Goal: Task Accomplishment & Management: Use online tool/utility

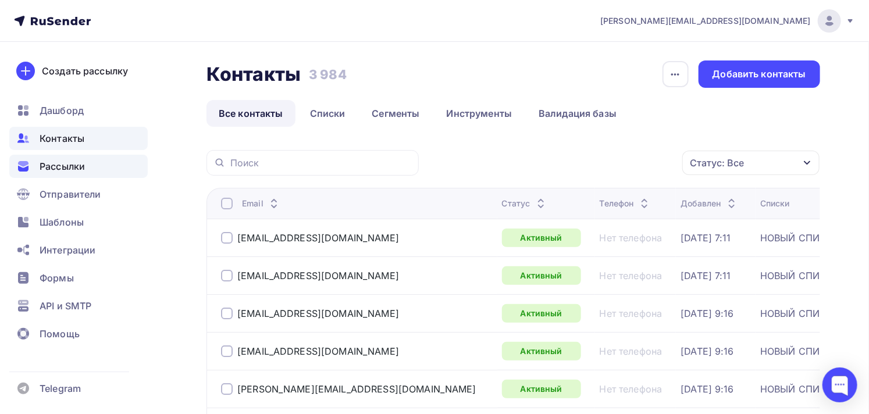
click at [52, 163] on span "Рассылки" at bounding box center [62, 166] width 45 height 14
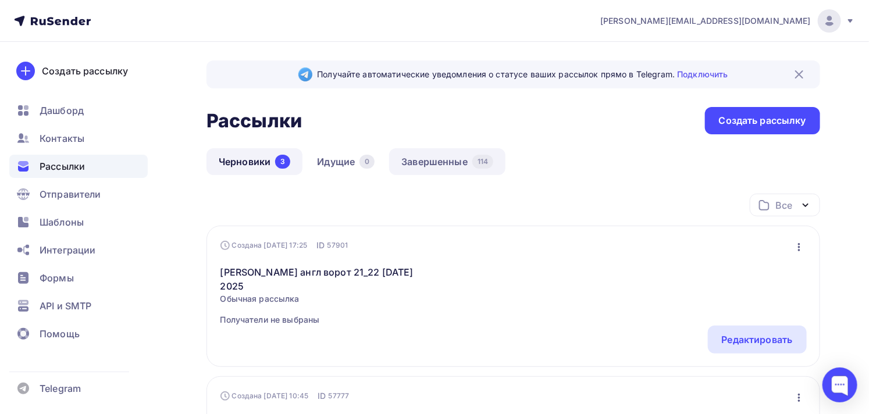
click at [448, 169] on link "Завершенные 114" at bounding box center [447, 161] width 116 height 27
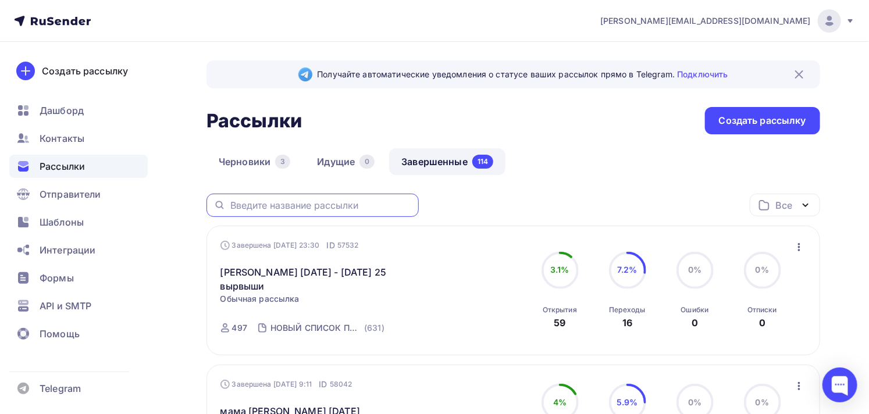
click at [327, 201] on input "text" at bounding box center [320, 205] width 181 height 13
type input "бохо"
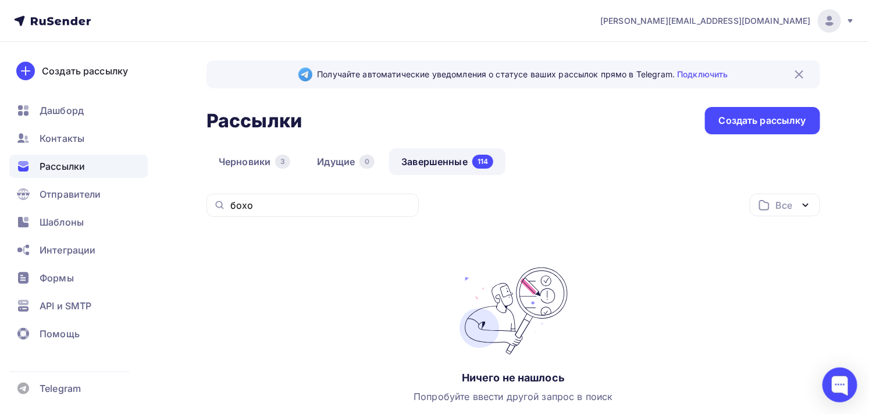
click at [63, 163] on span "Рассылки" at bounding box center [62, 166] width 45 height 14
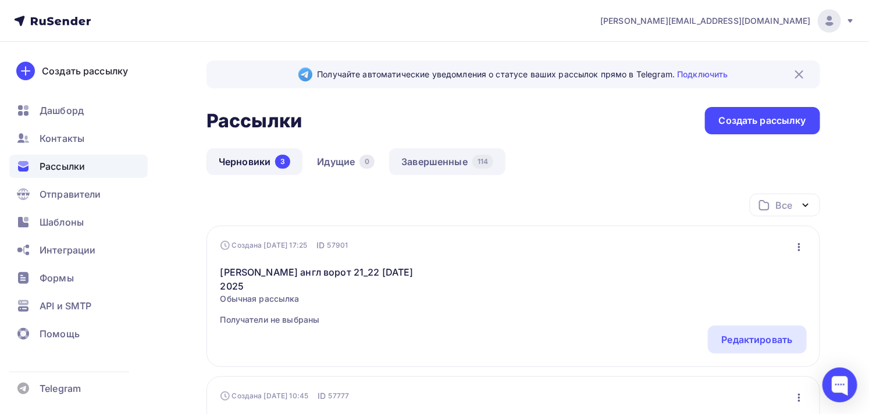
click at [436, 164] on link "Завершенные 114" at bounding box center [447, 161] width 116 height 27
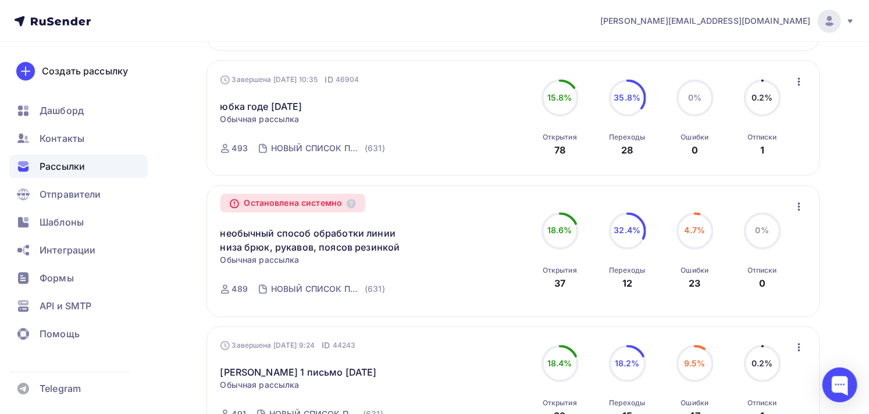
scroll to position [1227, 0]
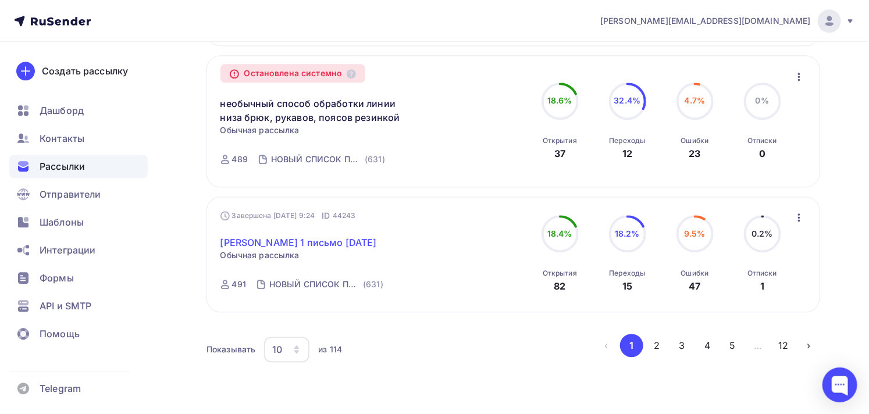
click at [362, 235] on link "[PERSON_NAME] 1 письмо [DATE]" at bounding box center [298, 242] width 156 height 14
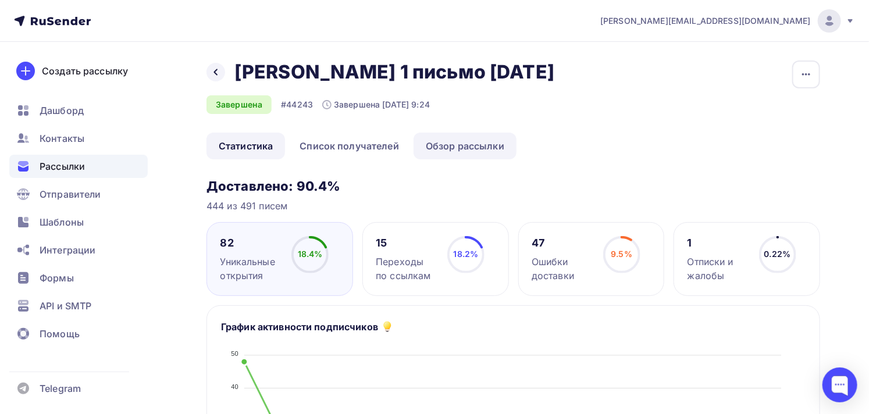
click at [448, 149] on link "Обзор рассылки" at bounding box center [464, 146] width 103 height 27
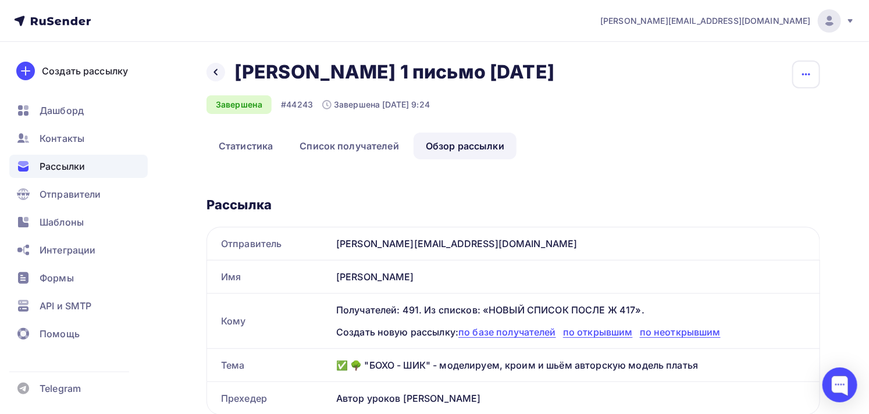
click at [806, 67] on icon "button" at bounding box center [806, 74] width 14 height 14
click at [752, 109] on div "Копировать" at bounding box center [762, 111] width 112 height 14
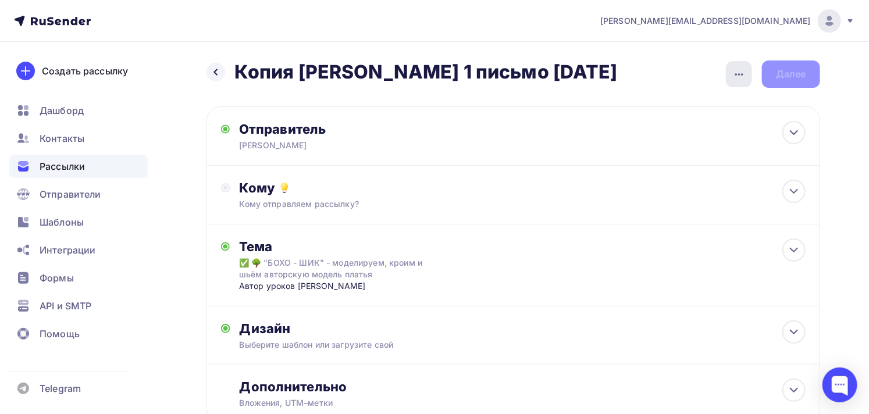
click at [733, 72] on icon "button" at bounding box center [739, 74] width 14 height 14
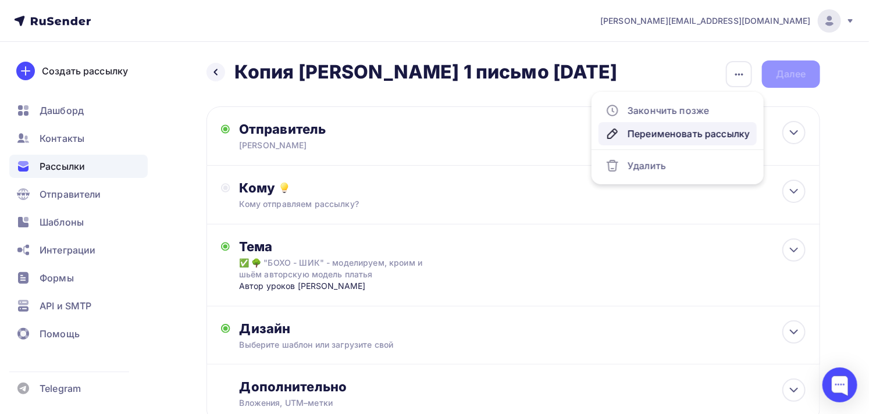
click at [672, 134] on div "Переименовать рассылку" at bounding box center [677, 134] width 144 height 14
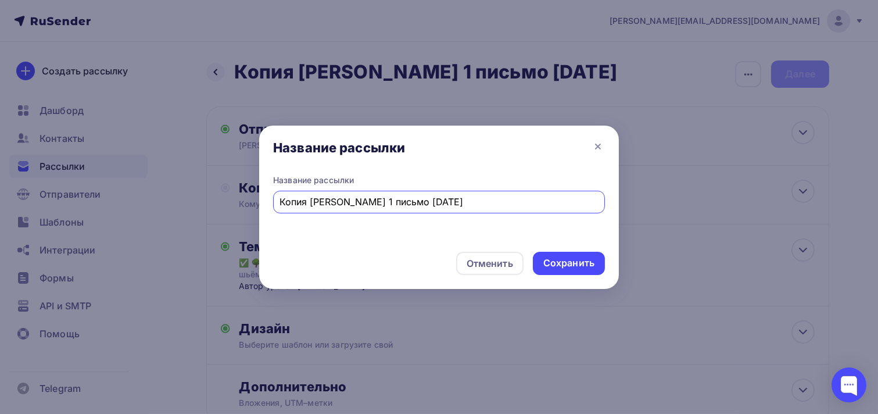
drag, startPoint x: 310, startPoint y: 200, endPoint x: 253, endPoint y: 210, distance: 57.3
click at [253, 210] on div "Название рассылки Название рассылки Копия [PERSON_NAME] 1 письмо [DATE] Отменит…" at bounding box center [439, 207] width 878 height 414
drag, startPoint x: 324, startPoint y: 203, endPoint x: 428, endPoint y: 201, distance: 103.5
click at [428, 201] on input "[PERSON_NAME] 1 письмо [DATE]" at bounding box center [439, 202] width 319 height 14
click at [427, 201] on input "[PERSON_NAME] акция [DATE]-[DATE]" at bounding box center [439, 202] width 319 height 14
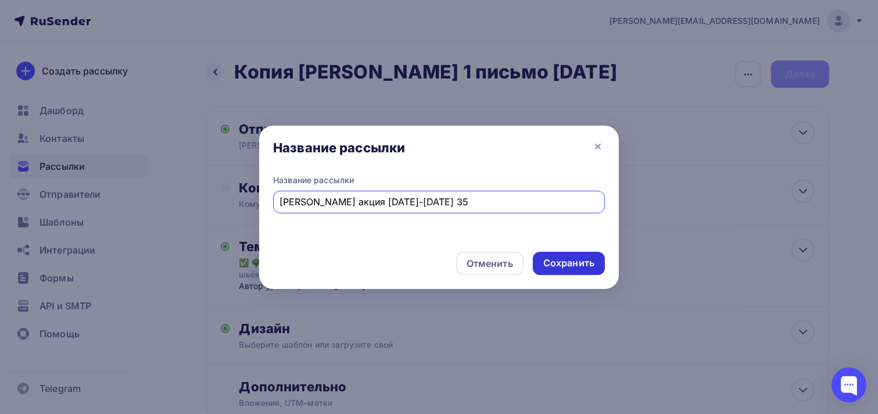
type input "[PERSON_NAME] акция [DATE]-[DATE] 35"
click at [574, 257] on div "Сохранить" at bounding box center [569, 262] width 51 height 13
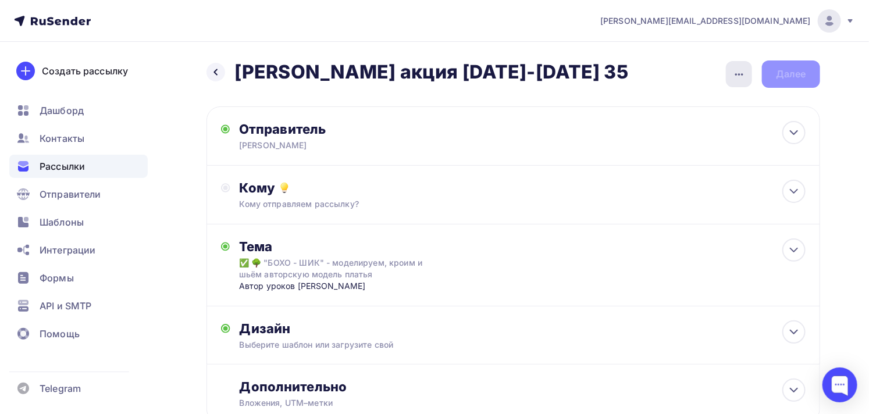
click at [745, 78] on icon "button" at bounding box center [739, 74] width 14 height 14
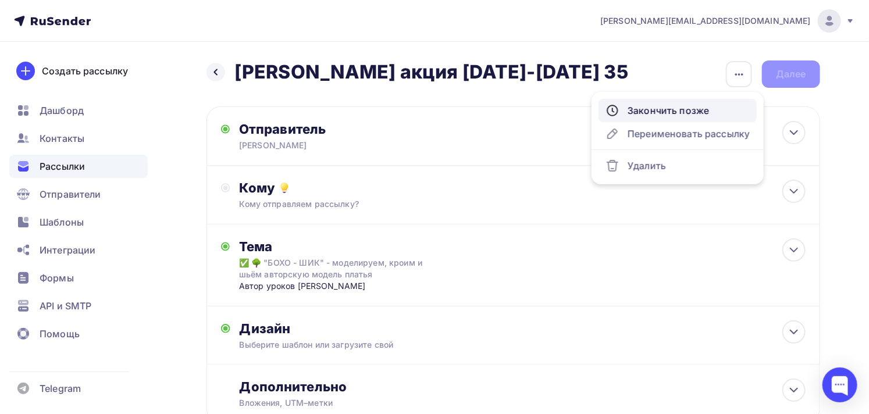
click at [682, 113] on div "Закончить позже" at bounding box center [677, 110] width 144 height 14
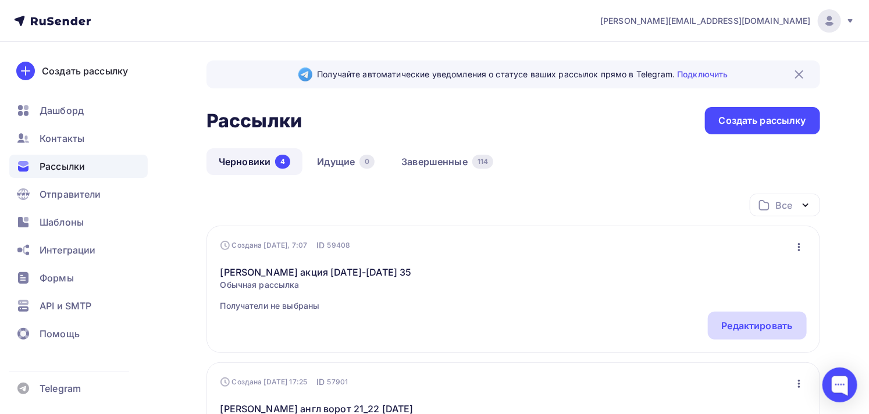
click at [730, 333] on div "Редактировать" at bounding box center [757, 326] width 99 height 28
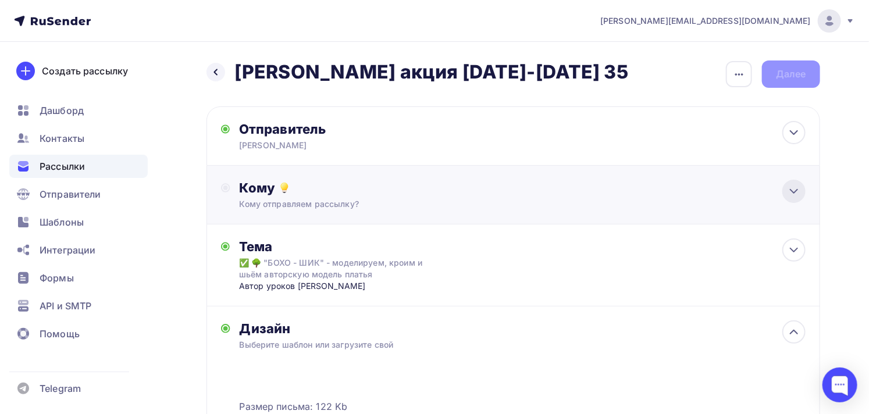
click at [787, 186] on icon at bounding box center [794, 191] width 14 height 14
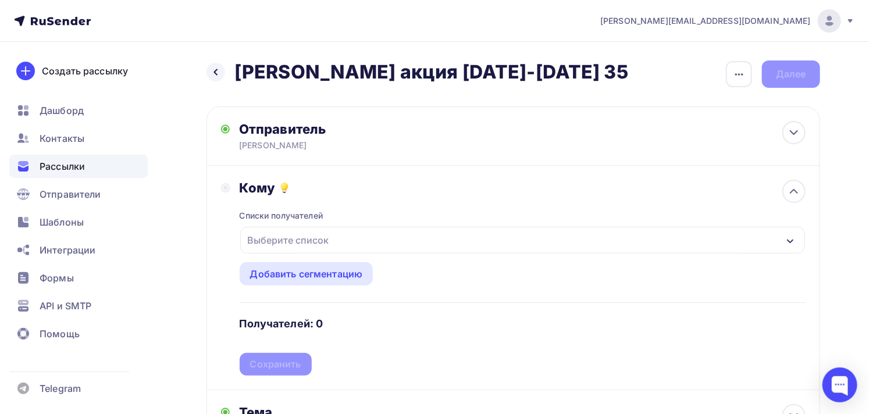
click at [362, 239] on div "Выберите список" at bounding box center [522, 240] width 565 height 27
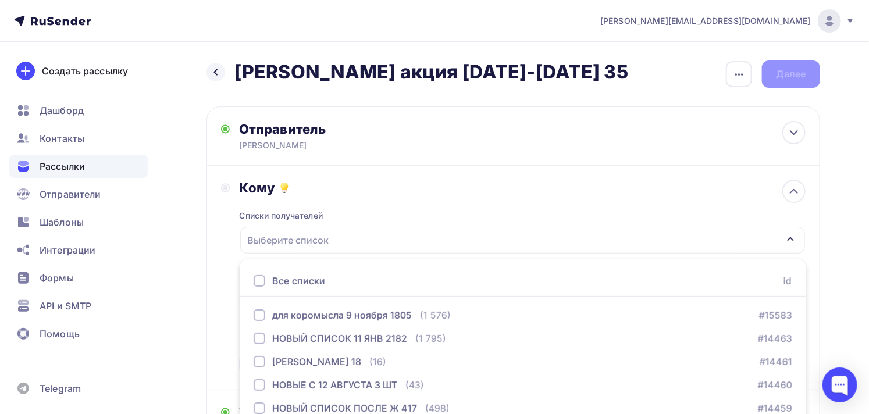
scroll to position [125, 0]
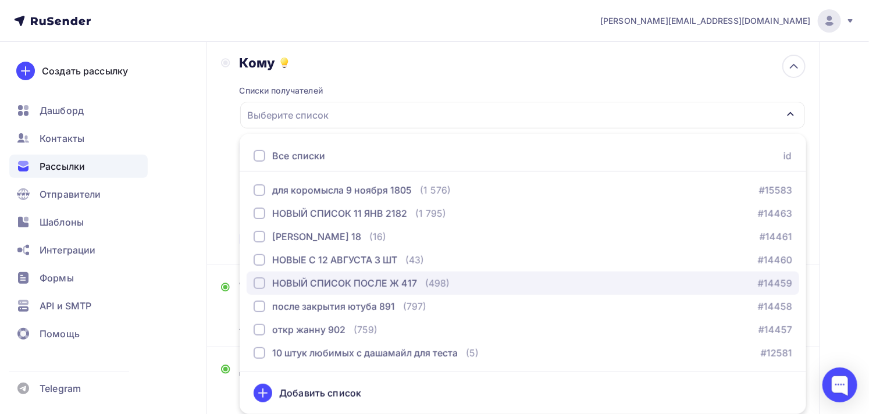
click at [362, 280] on div "НОВЫЙ СПИСОК ПОСЛЕ Ж 417" at bounding box center [344, 283] width 145 height 14
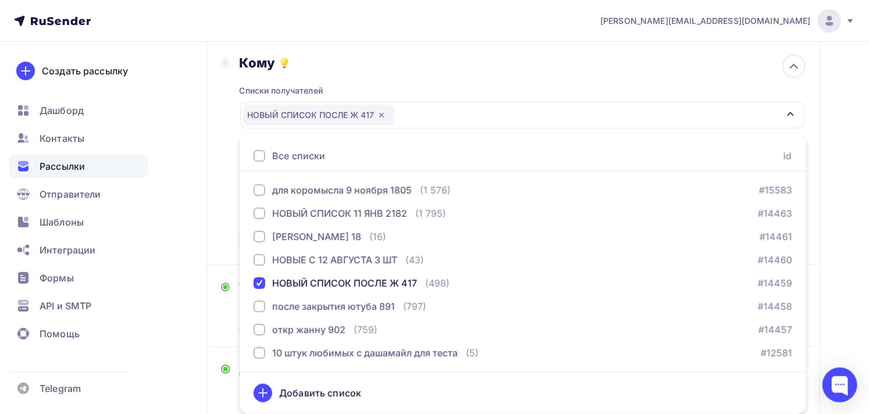
click at [221, 225] on div "Кому Списки получателей НОВЫЙ СПИСОК ПОСЛЕ Ж 417 Все списки id для коромысла [D…" at bounding box center [513, 153] width 584 height 196
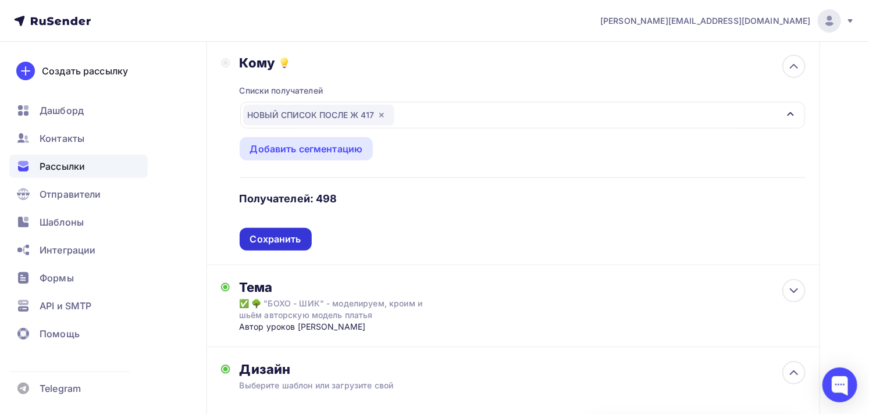
click at [262, 236] on div "Сохранить" at bounding box center [275, 239] width 51 height 13
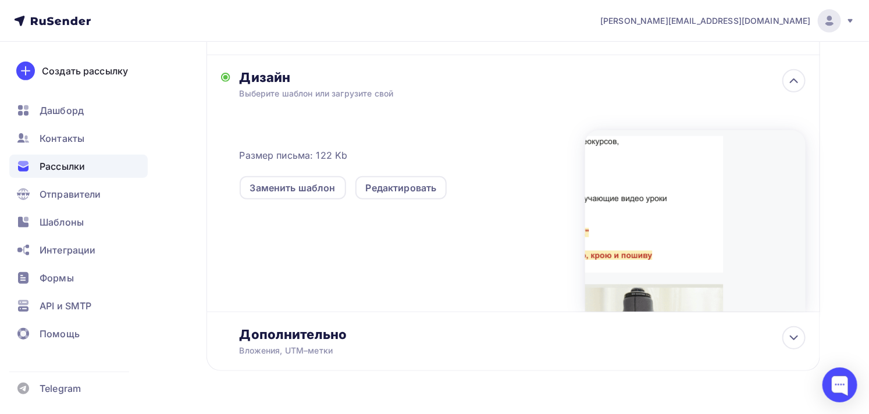
scroll to position [254, 0]
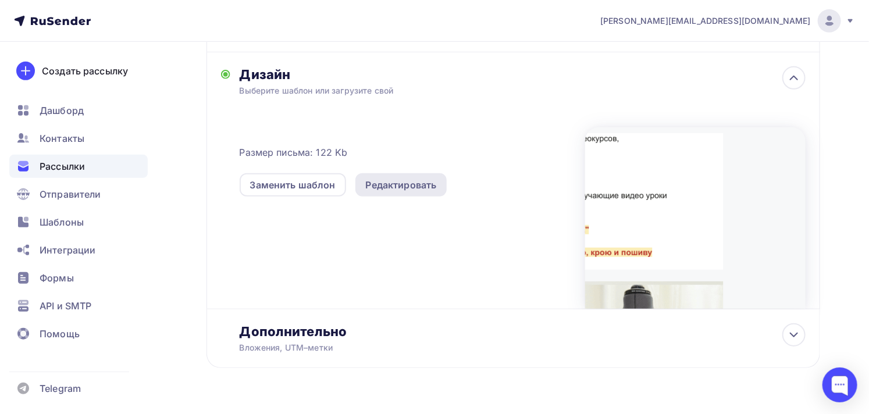
click at [413, 178] on div "Редактировать" at bounding box center [401, 185] width 71 height 14
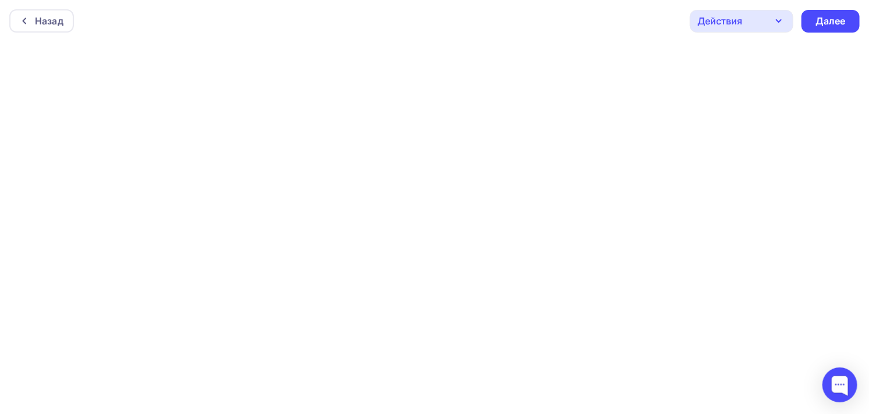
click at [724, 22] on div "Действия" at bounding box center [719, 21] width 45 height 14
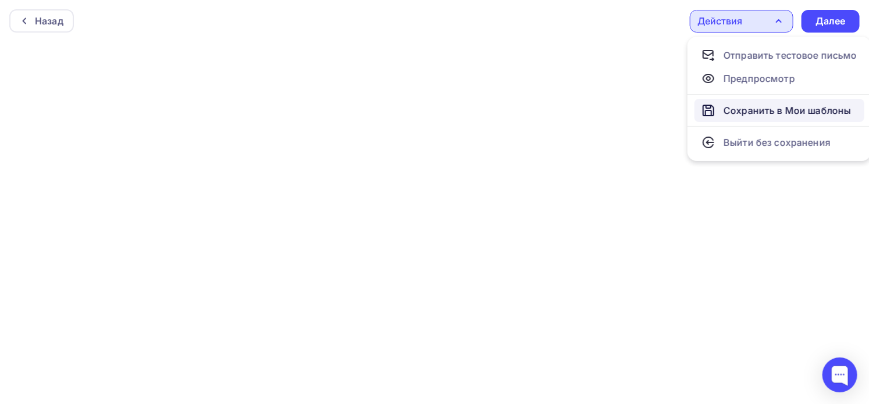
click at [753, 105] on div "Сохранить в Мои шаблоны" at bounding box center [786, 110] width 127 height 14
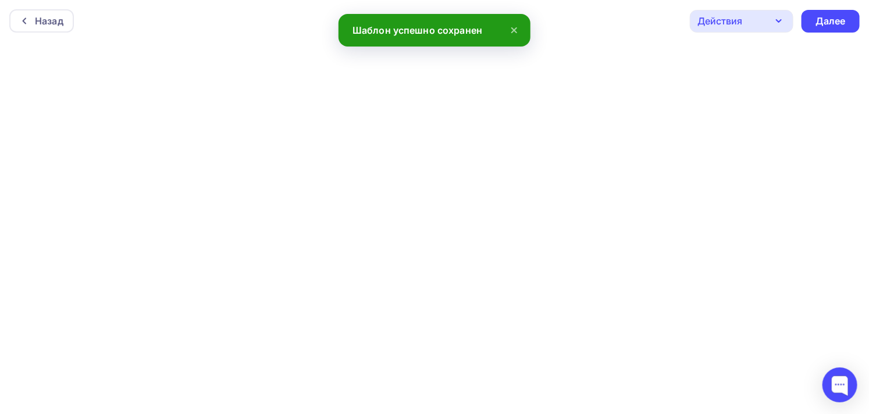
click at [725, 16] on div "Действия" at bounding box center [719, 21] width 45 height 14
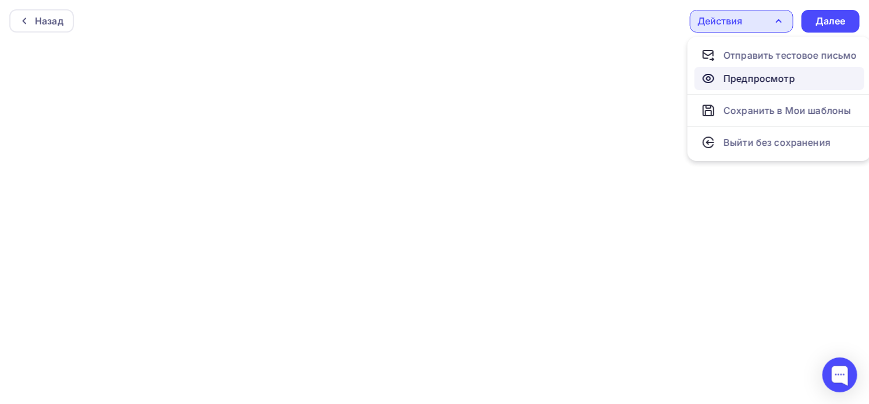
click at [734, 73] on div "Предпросмотр" at bounding box center [759, 79] width 72 height 14
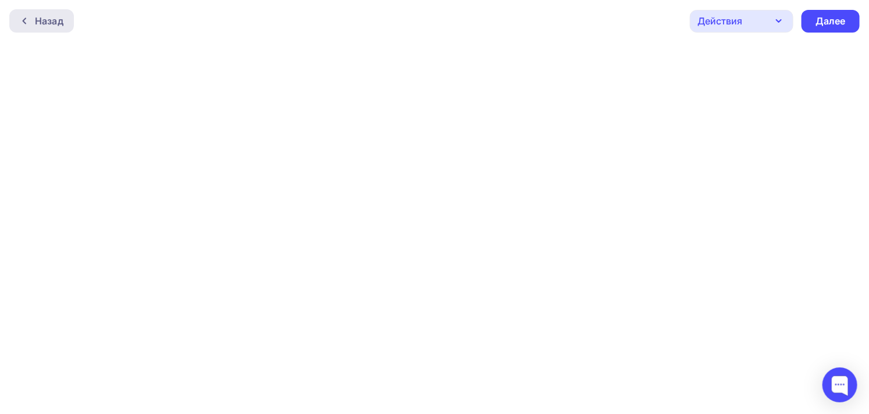
click at [36, 26] on div "Назад" at bounding box center [49, 21] width 28 height 14
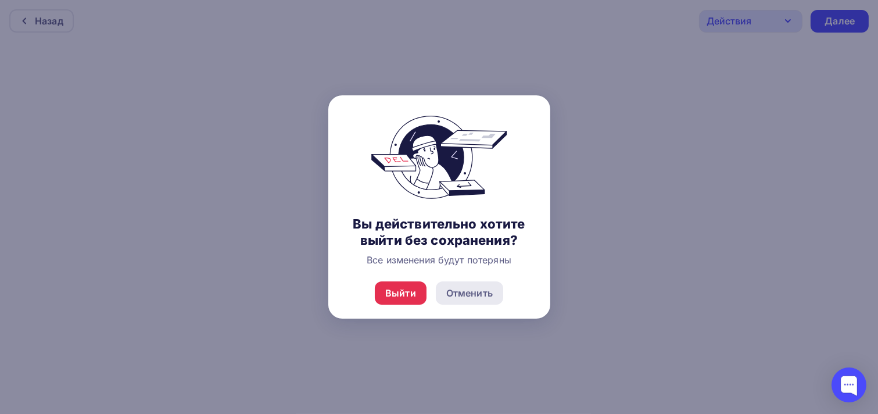
click at [481, 296] on div "Отменить" at bounding box center [469, 293] width 47 height 14
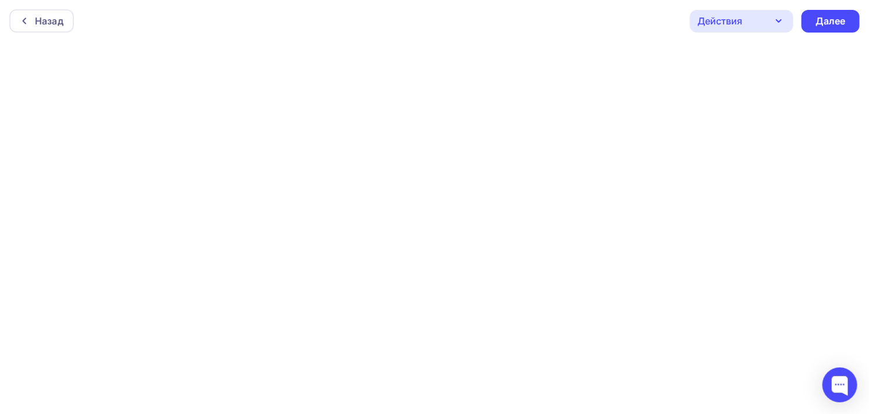
click at [764, 20] on div "Действия" at bounding box center [741, 21] width 103 height 23
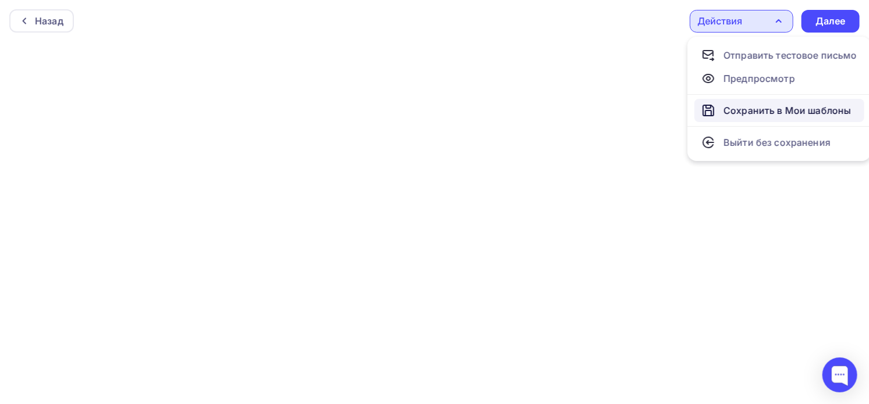
click at [762, 107] on div "Сохранить в Мои шаблоны" at bounding box center [786, 110] width 127 height 14
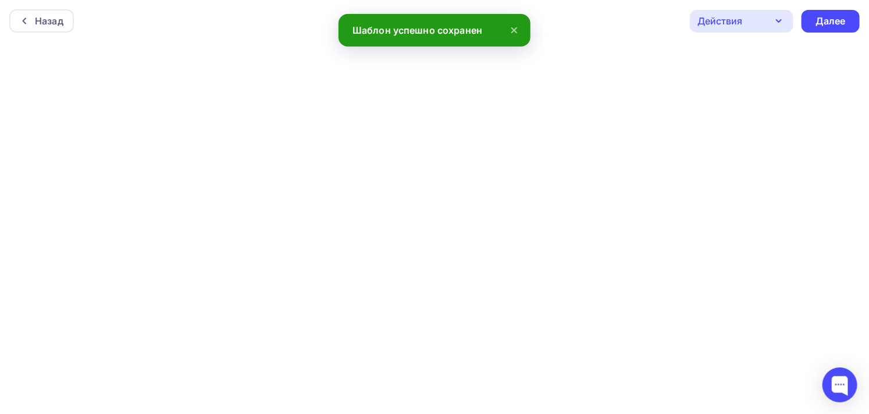
click at [752, 18] on div "Действия" at bounding box center [741, 21] width 103 height 23
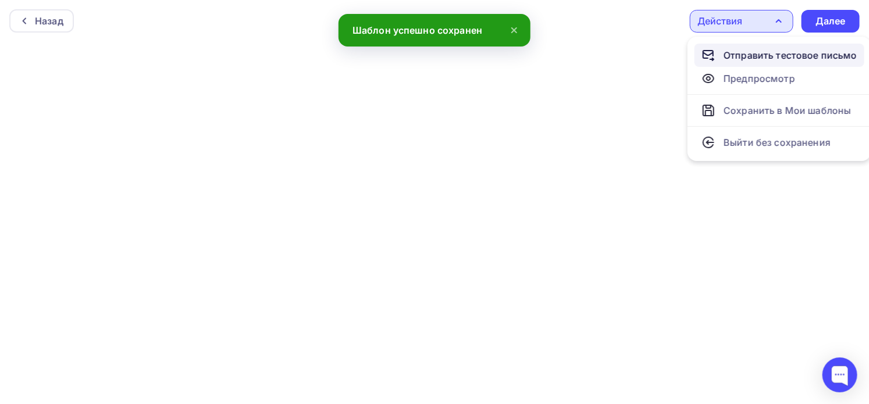
click at [751, 47] on link "Отправить тестовое письмо" at bounding box center [779, 55] width 170 height 23
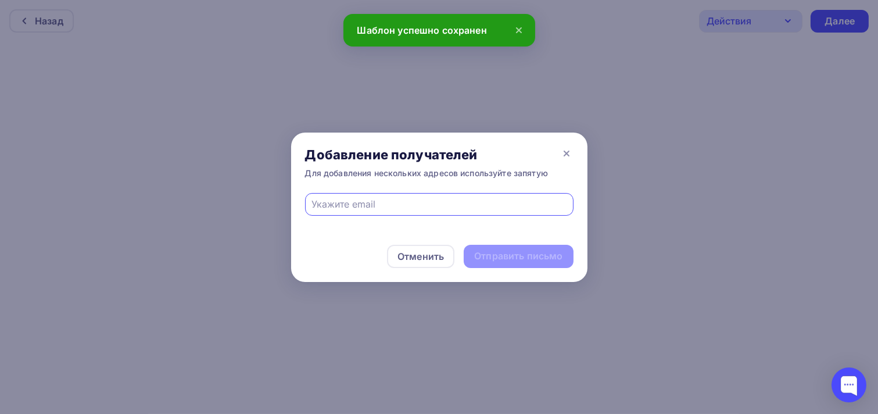
click at [409, 207] on input "text" at bounding box center [439, 204] width 255 height 14
type input "[PERSON_NAME][EMAIL_ADDRESS][DOMAIN_NAME]"
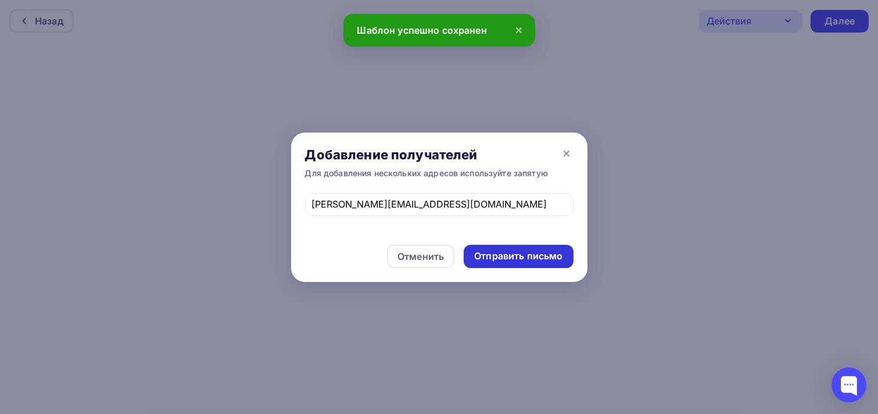
click at [518, 251] on div "Отправить письмо" at bounding box center [518, 255] width 88 height 13
